Goal: Task Accomplishment & Management: Complete application form

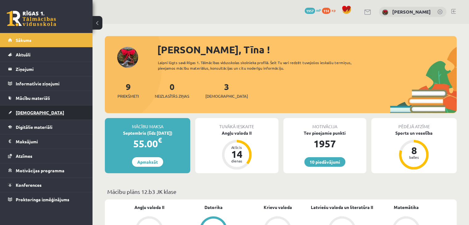
click at [32, 110] on span "[DEMOGRAPHIC_DATA]" at bounding box center [40, 113] width 48 height 6
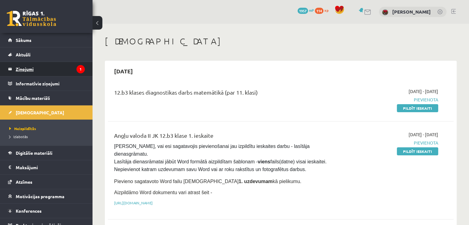
click at [35, 75] on legend "Ziņojumi 1" at bounding box center [50, 69] width 69 height 14
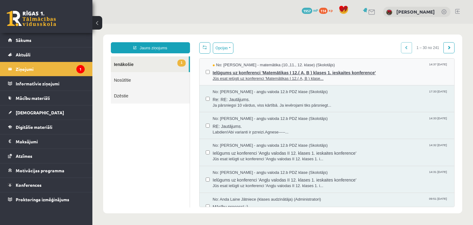
click at [232, 78] on span "Jūs esat ielūgti uz konferenci 'Matemātikas I 12.( A, B ) klase..." at bounding box center [331, 79] width 236 height 6
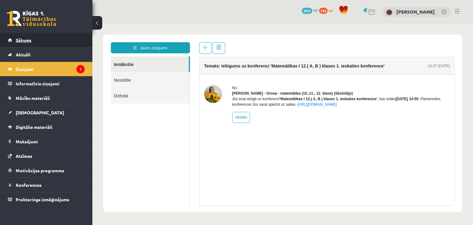
click at [47, 38] on link "Sākums" at bounding box center [46, 40] width 77 height 14
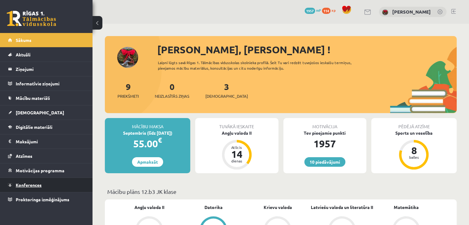
click at [30, 185] on span "Konferences" at bounding box center [29, 185] width 26 height 6
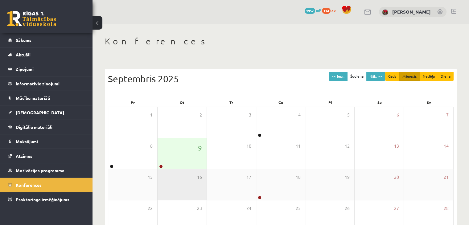
click at [165, 172] on div "16" at bounding box center [181, 184] width 49 height 31
drag, startPoint x: 174, startPoint y: 158, endPoint x: 161, endPoint y: 168, distance: 16.3
click at [173, 158] on div "9" at bounding box center [181, 153] width 49 height 31
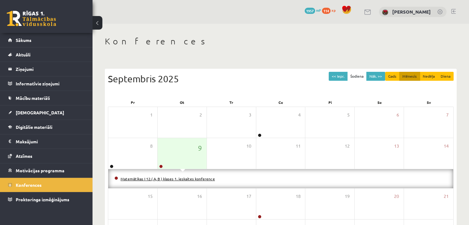
click at [148, 177] on link "Matemātikas I 12.( A, B ) klases 1. ieskaites konference" at bounding box center [167, 178] width 94 height 5
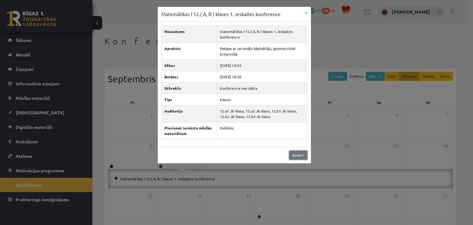
click at [303, 154] on link "Aizvērt" at bounding box center [298, 155] width 18 height 9
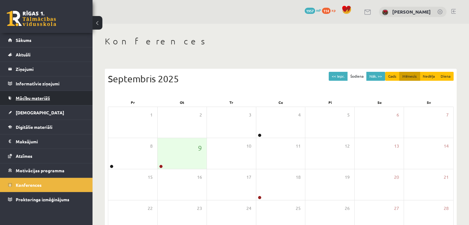
click at [27, 101] on link "Mācību materiāli" at bounding box center [46, 98] width 77 height 14
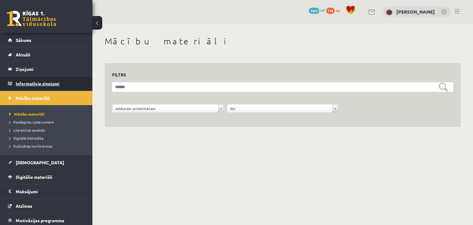
click at [35, 82] on legend "Informatīvie ziņojumi 0" at bounding box center [50, 83] width 69 height 14
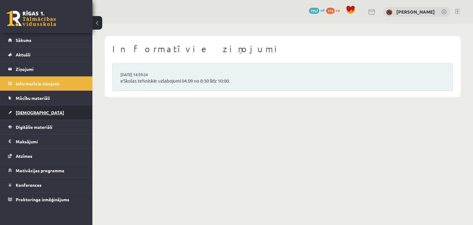
click at [32, 117] on link "[DEMOGRAPHIC_DATA]" at bounding box center [46, 112] width 77 height 14
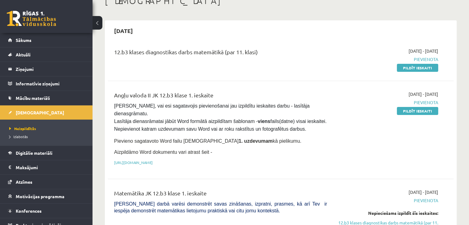
scroll to position [31, 0]
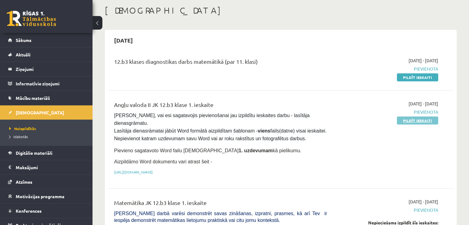
click at [412, 119] on link "Pildīt ieskaiti" at bounding box center [417, 120] width 41 height 8
click at [417, 123] on link "Pildīt ieskaiti" at bounding box center [417, 120] width 41 height 8
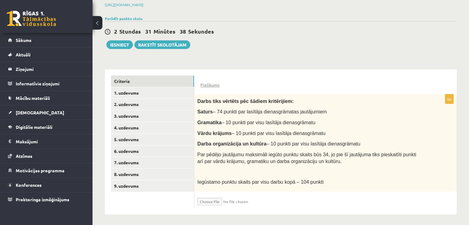
scroll to position [95, 0]
click at [227, 141] on span "Darba organizācija un kultūra" at bounding box center [231, 143] width 69 height 5
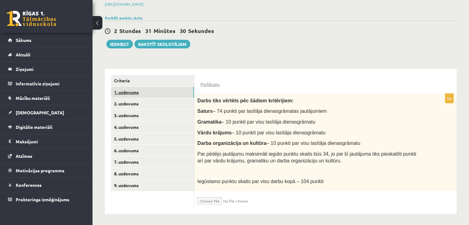
click at [150, 92] on link "1. uzdevums" at bounding box center [152, 92] width 83 height 11
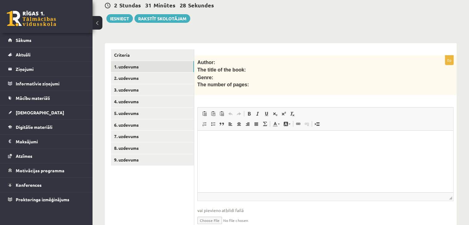
scroll to position [146, 0]
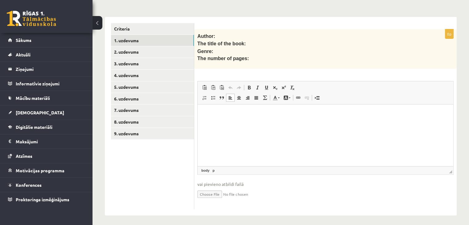
click at [216, 119] on html at bounding box center [325, 113] width 255 height 19
click at [212, 192] on input "file" at bounding box center [325, 193] width 256 height 13
type input "**********"
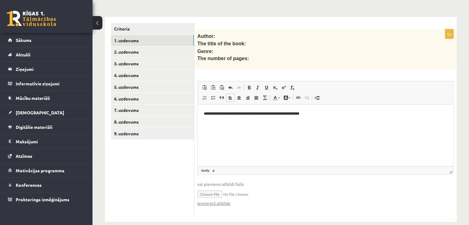
click at [284, 190] on input "file" at bounding box center [325, 193] width 256 height 13
click at [216, 190] on input "file" at bounding box center [325, 193] width 256 height 13
type input "**********"
click at [224, 200] on link "Iesniegtā atbilde" at bounding box center [213, 203] width 33 height 6
click at [134, 51] on link "2. uzdevums" at bounding box center [152, 51] width 83 height 11
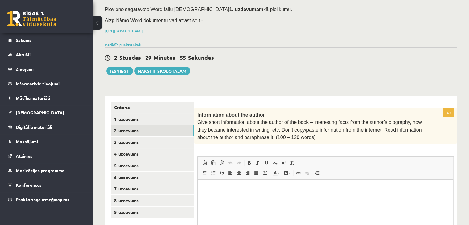
scroll to position [0, 0]
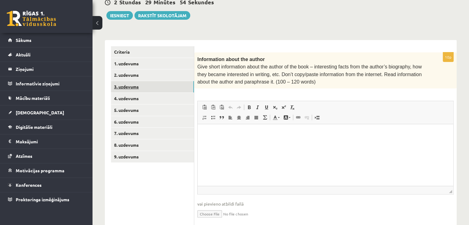
click at [148, 85] on link "3. uzdevums" at bounding box center [152, 86] width 83 height 11
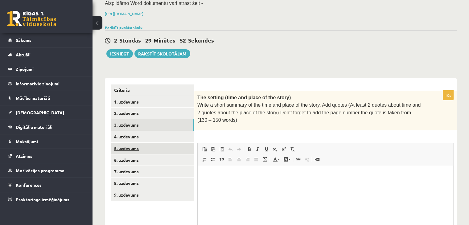
click at [153, 151] on link "5. uzdevums" at bounding box center [152, 148] width 83 height 11
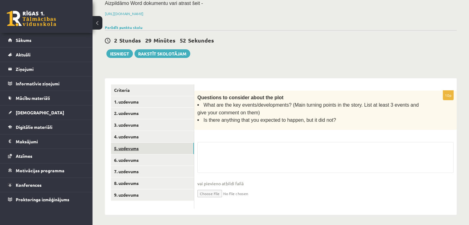
scroll to position [85, 0]
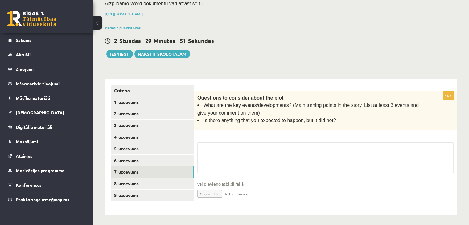
click at [165, 175] on link "7. uzdevums" at bounding box center [152, 171] width 83 height 11
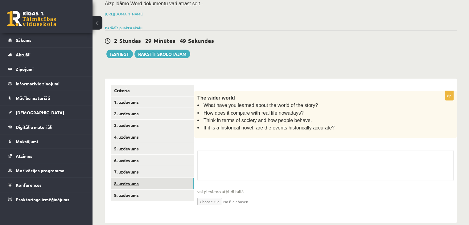
click at [165, 184] on link "8. uzdevums" at bounding box center [152, 183] width 83 height 11
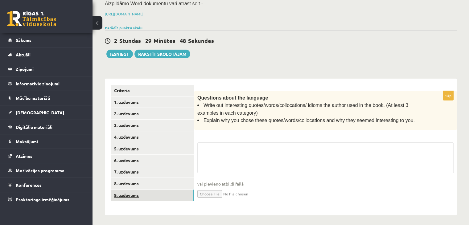
click at [164, 190] on link "9. uzdevums" at bounding box center [152, 195] width 83 height 11
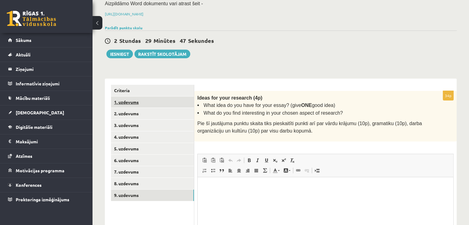
scroll to position [0, 0]
click at [152, 100] on link "1. uzdevums" at bounding box center [152, 101] width 83 height 11
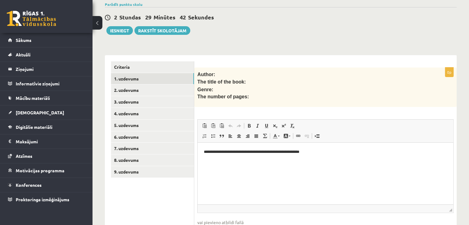
scroll to position [30, 0]
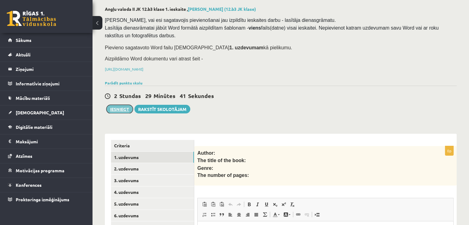
click at [122, 108] on button "Iesniegt" at bounding box center [119, 109] width 27 height 9
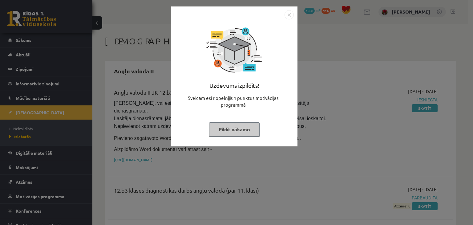
click at [227, 133] on button "Pildīt nākamo" at bounding box center [234, 129] width 51 height 14
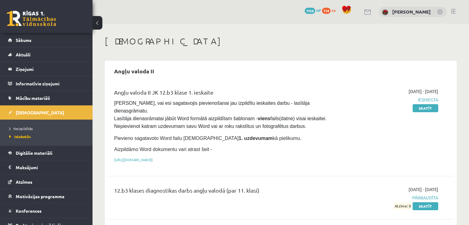
click at [21, 124] on ul "Neizpildītās Izlabotās" at bounding box center [46, 133] width 92 height 26
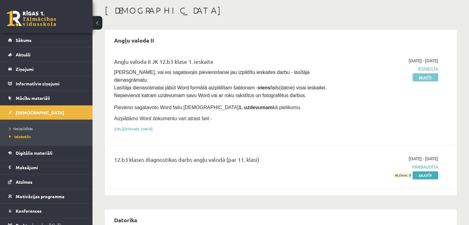
click at [419, 78] on link "Skatīt" at bounding box center [425, 77] width 26 height 8
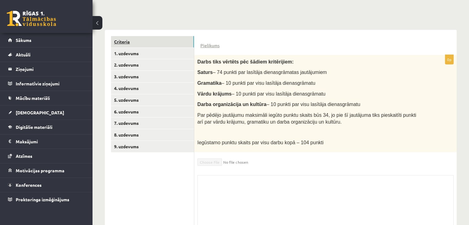
scroll to position [60, 0]
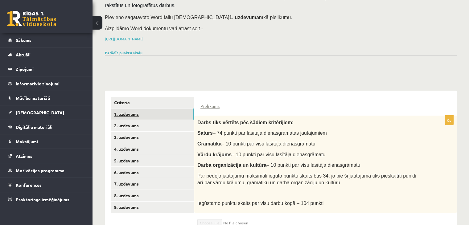
click at [152, 113] on link "1. uzdevums" at bounding box center [152, 113] width 83 height 11
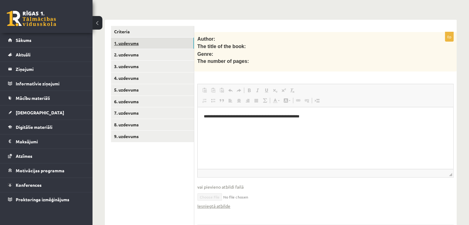
scroll to position [62, 0]
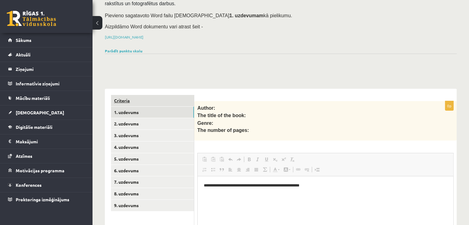
click at [149, 102] on link "Criteria" at bounding box center [152, 100] width 83 height 11
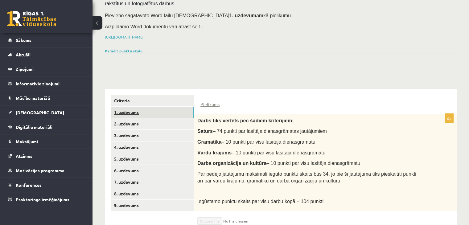
click at [148, 112] on link "1. uzdevums" at bounding box center [152, 112] width 83 height 11
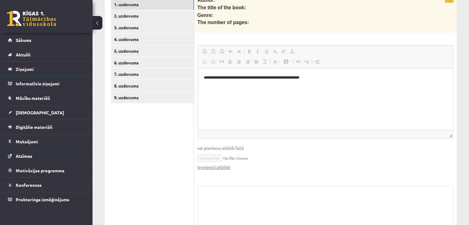
scroll to position [180, 0]
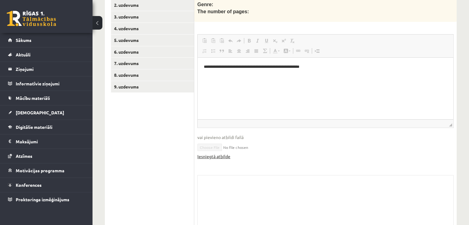
click at [215, 153] on link "Iesniegtā atbilde" at bounding box center [213, 156] width 33 height 6
click at [44, 38] on link "Sākums" at bounding box center [46, 40] width 77 height 14
